Goal: Transaction & Acquisition: Subscribe to service/newsletter

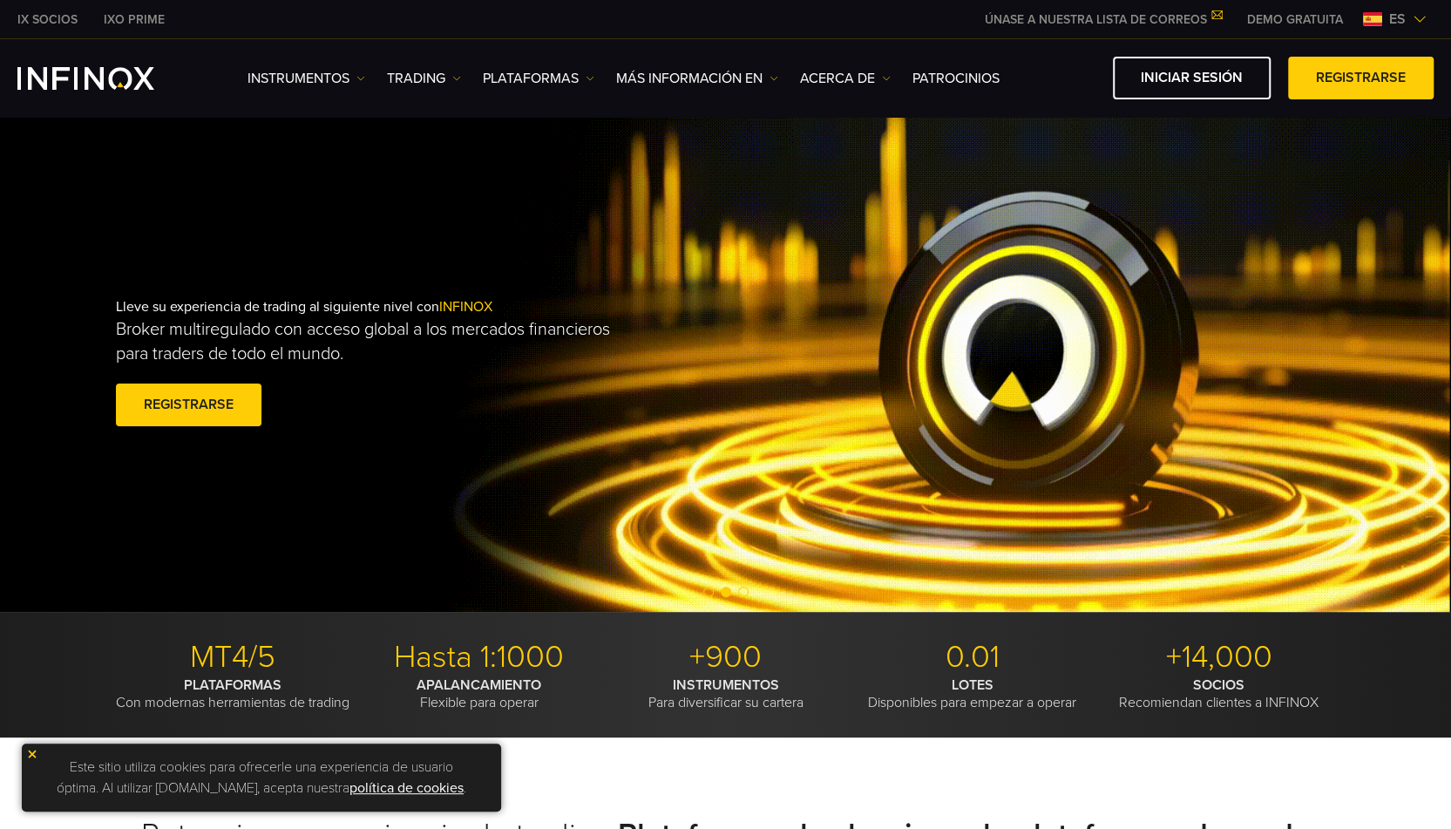
click at [740, 680] on strong "INSTRUMENTOS" at bounding box center [726, 684] width 106 height 17
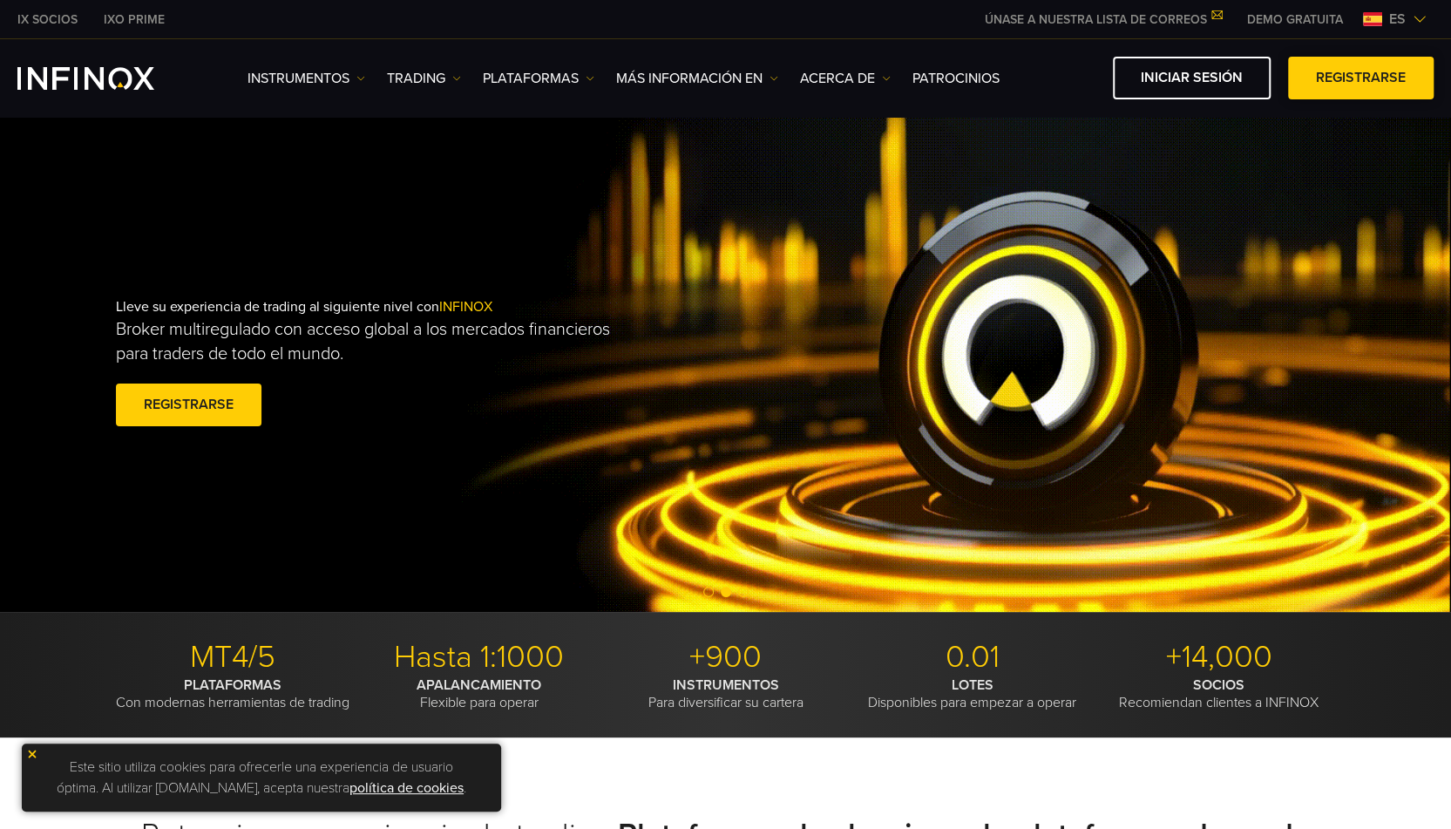
click at [1312, 88] on link "Registrarse" at bounding box center [1361, 78] width 146 height 43
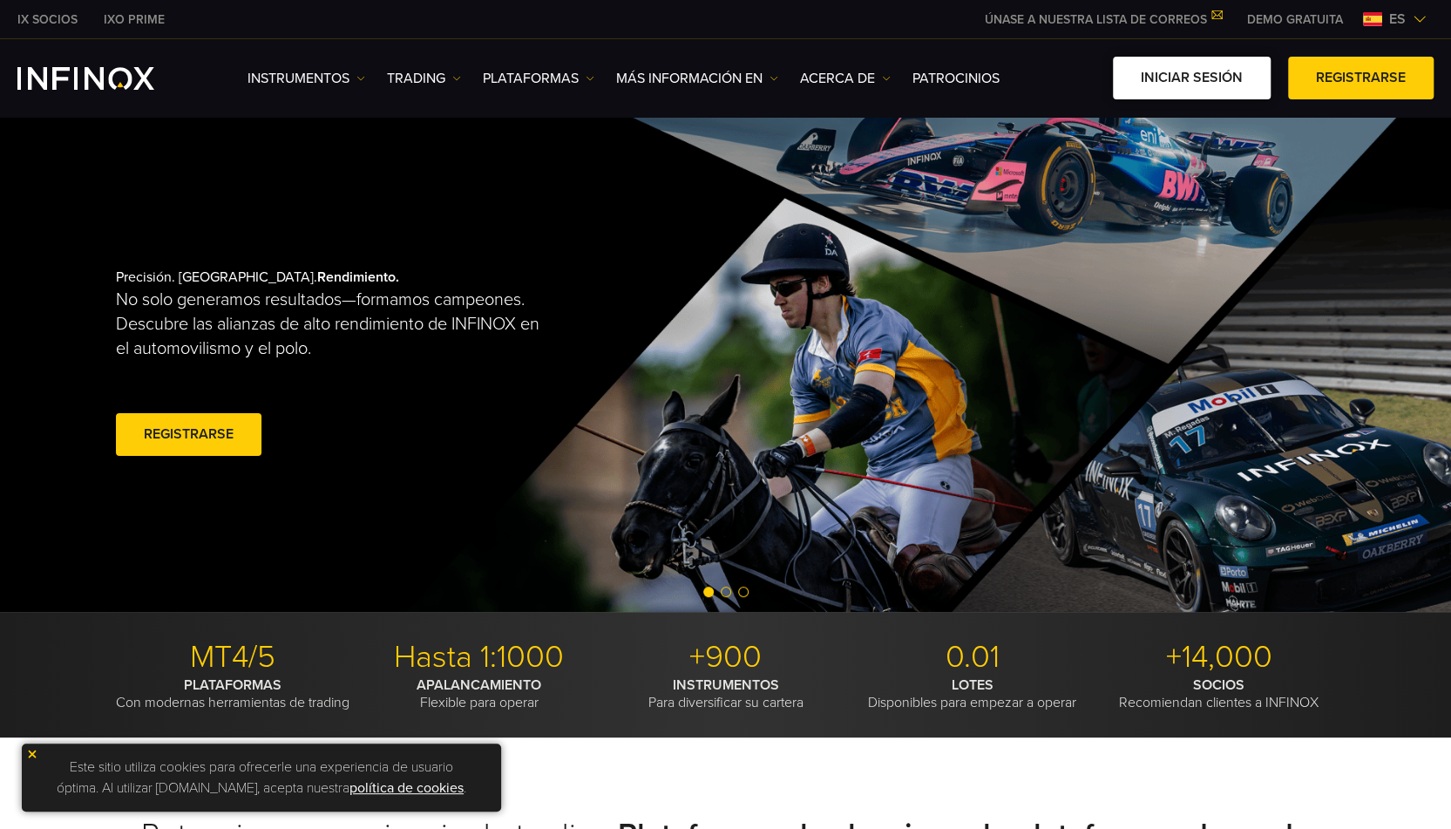
click at [1171, 84] on link "Iniciar sesión" at bounding box center [1192, 78] width 158 height 43
